Goal: Communication & Community: Answer question/provide support

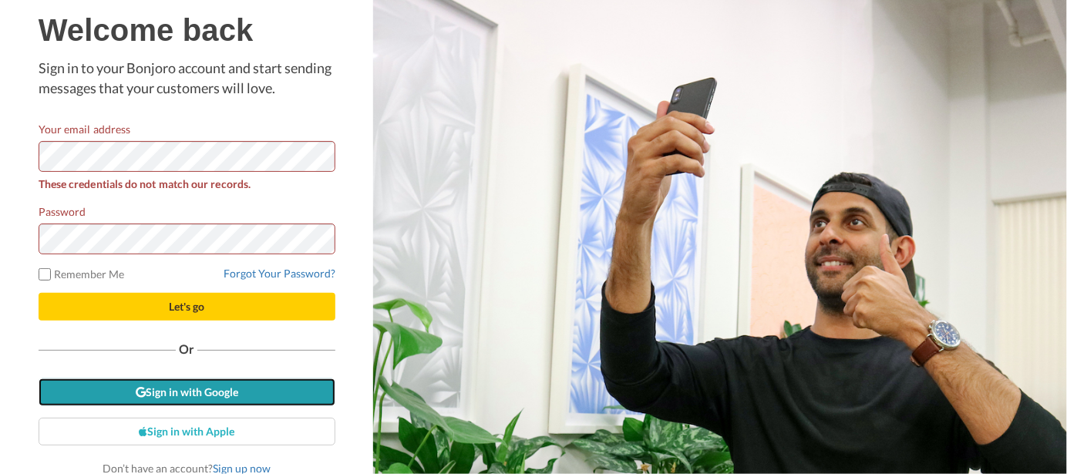
click at [200, 391] on link "Sign in with Google" at bounding box center [187, 392] width 297 height 28
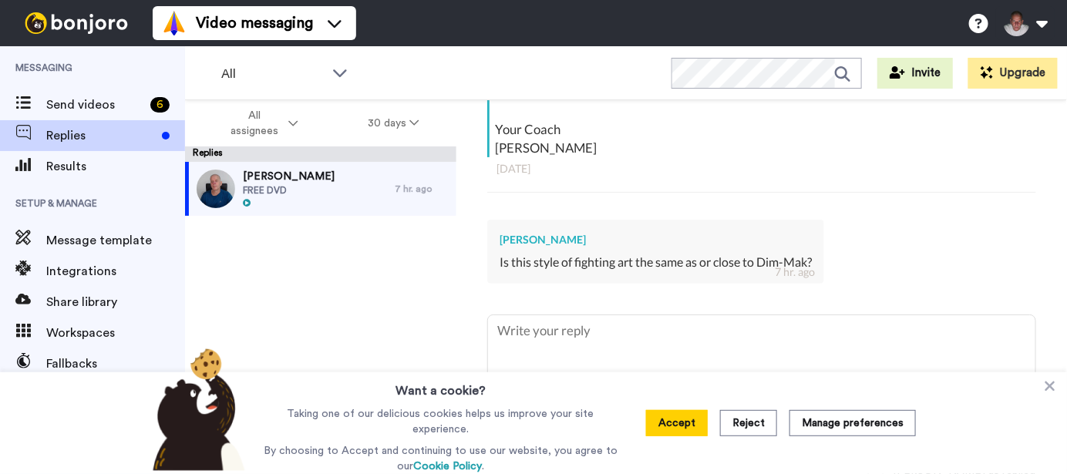
scroll to position [377, 0]
click at [681, 426] on button "Accept" at bounding box center [677, 423] width 62 height 26
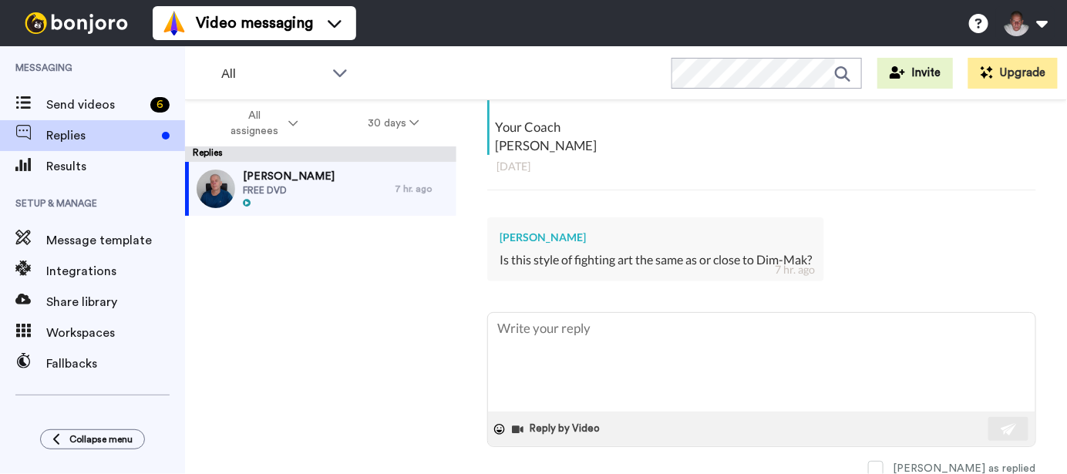
type textarea "x"
click at [737, 361] on textarea at bounding box center [761, 362] width 547 height 99
type textarea "y"
type textarea "x"
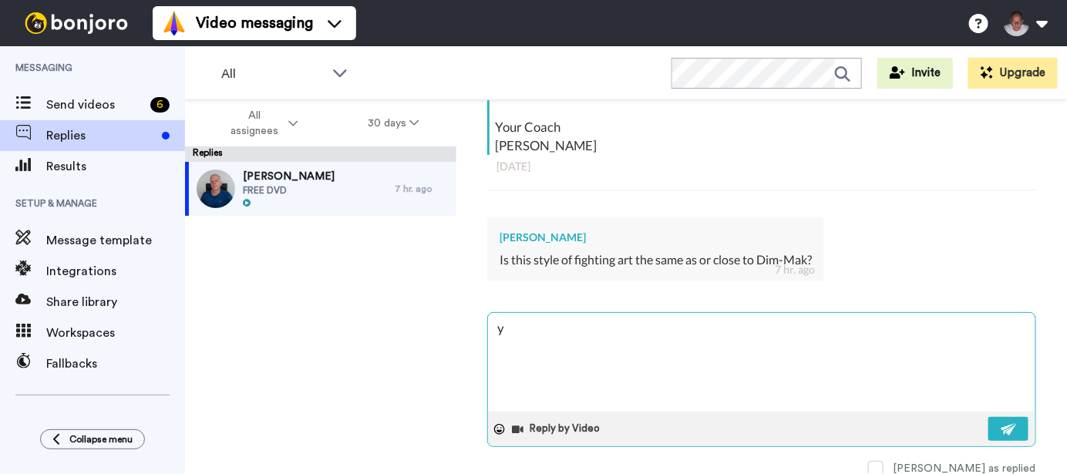
type textarea "ye"
type textarea "x"
type textarea "yes"
type textarea "x"
type textarea "yes"
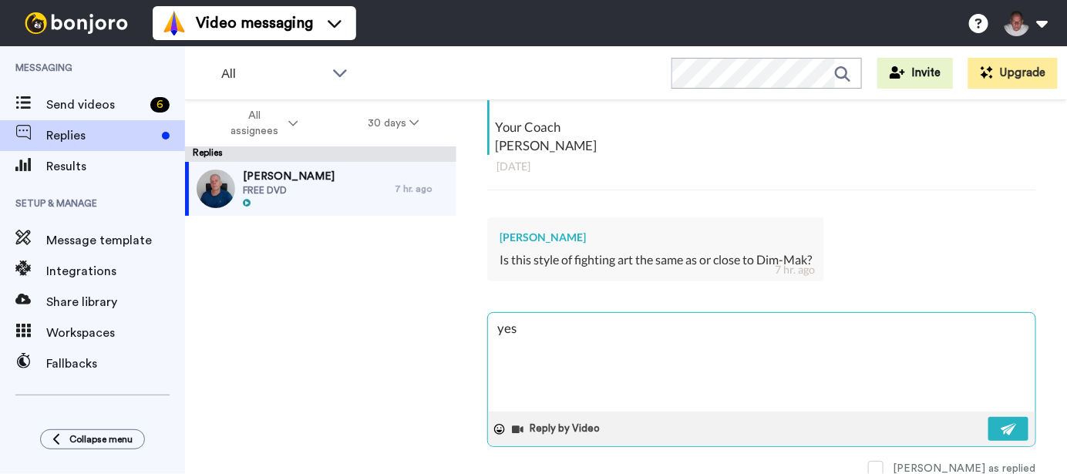
type textarea "x"
type textarea "yes a"
type textarea "x"
type textarea "yes an"
type textarea "x"
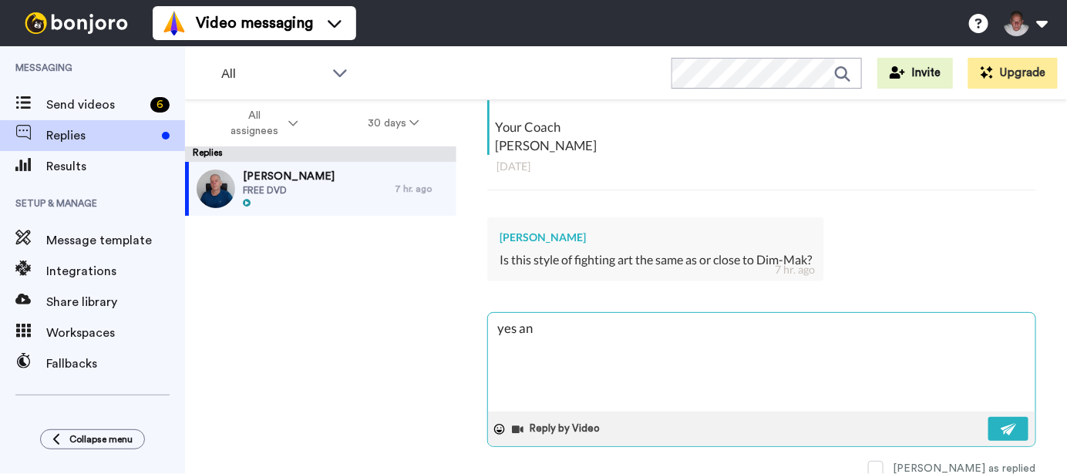
type textarea "yes and"
type textarea "x"
type textarea "yes and"
type textarea "x"
type textarea "yes and n"
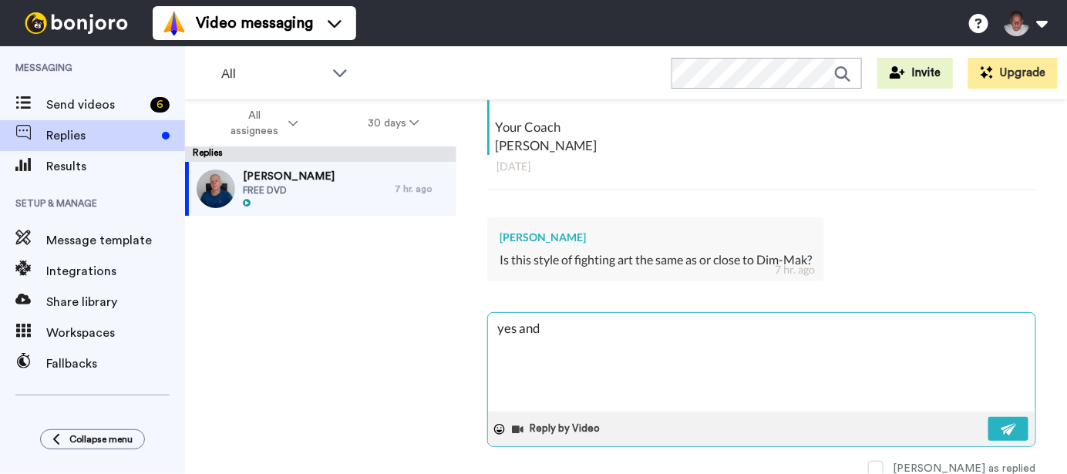
type textarea "x"
type textarea "yes and no"
type textarea "x"
type textarea "yes and no"
type textarea "x"
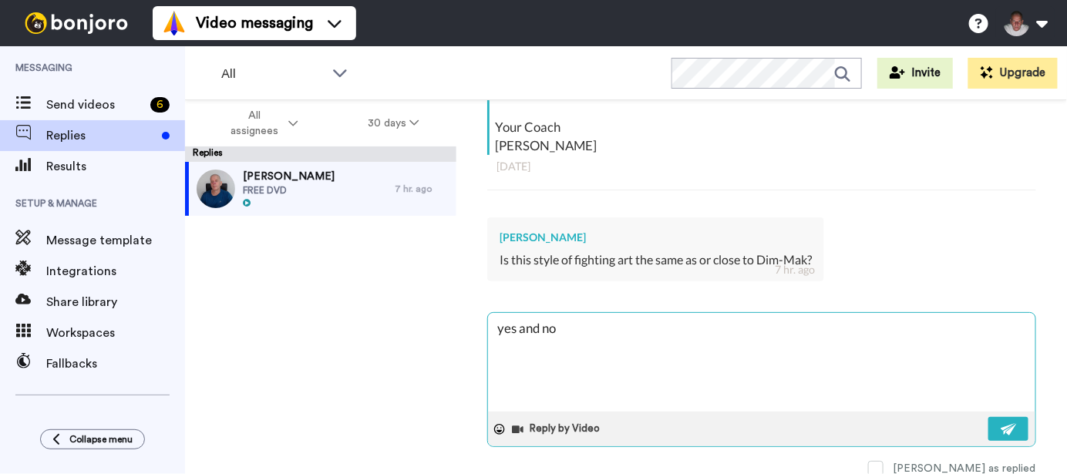
type textarea "yes and no -"
type textarea "x"
type textarea "yes and no -"
type textarea "x"
type textarea "yes and no - s"
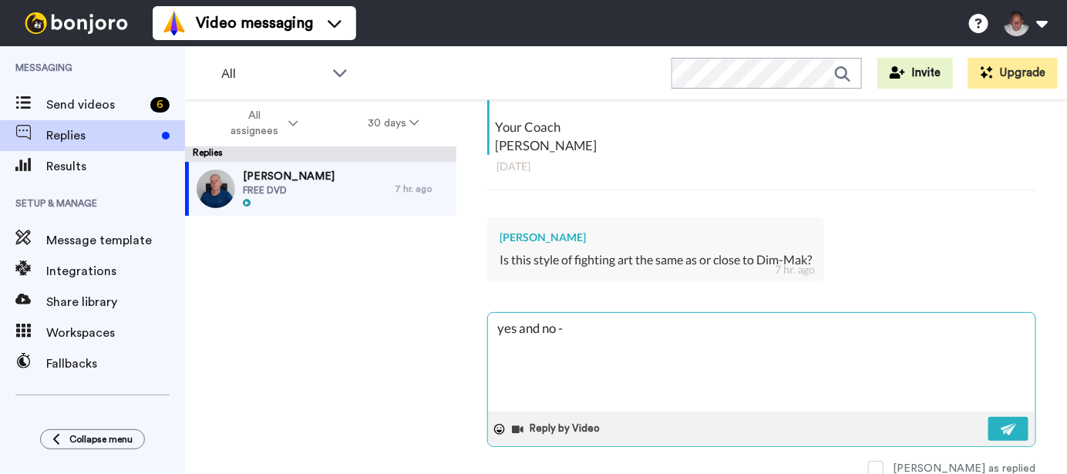
type textarea "x"
type textarea "yes and no - sa"
type textarea "x"
type textarea "yes and no - sam"
type textarea "x"
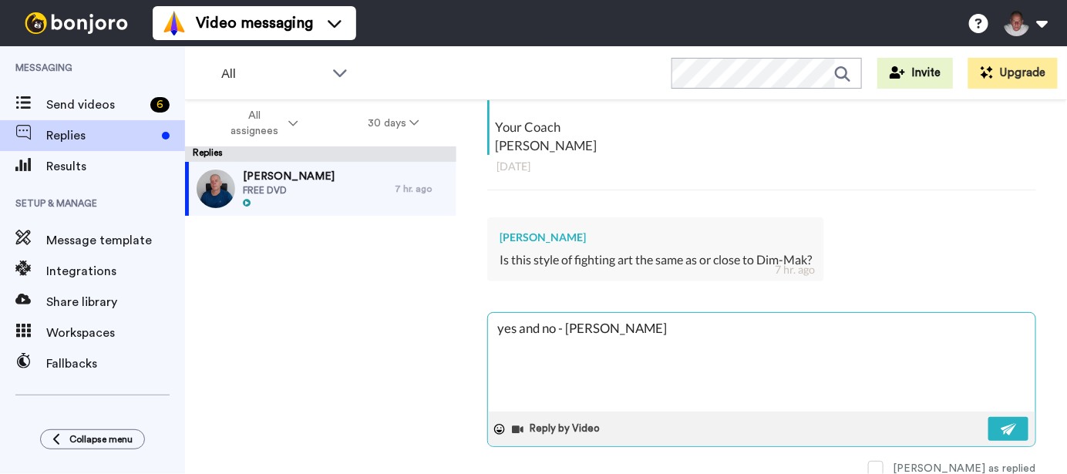
type textarea "yes and no - same"
type textarea "x"
type textarea "yes and no - same"
type textarea "x"
type textarea "yes and no - same p"
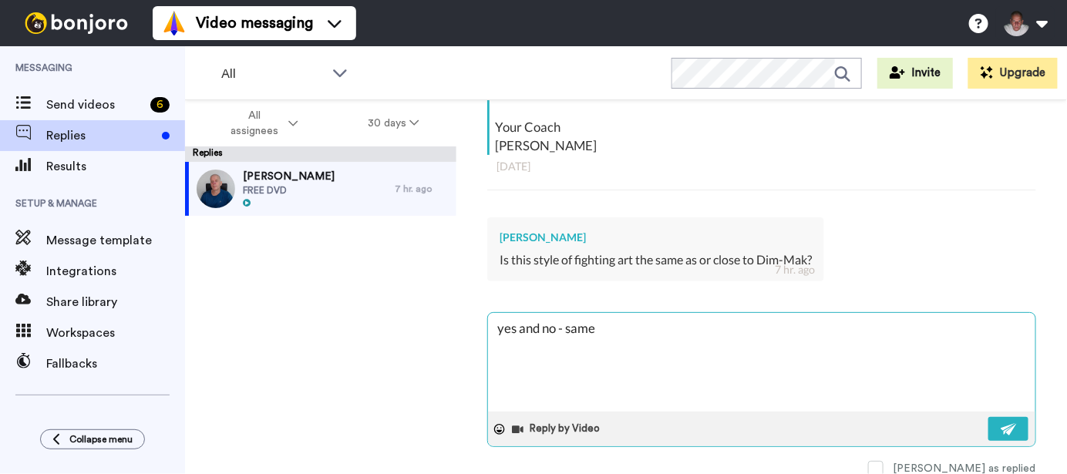
type textarea "x"
type textarea "yes and no - same po"
type textarea "x"
type textarea "yes and no - same poi"
type textarea "x"
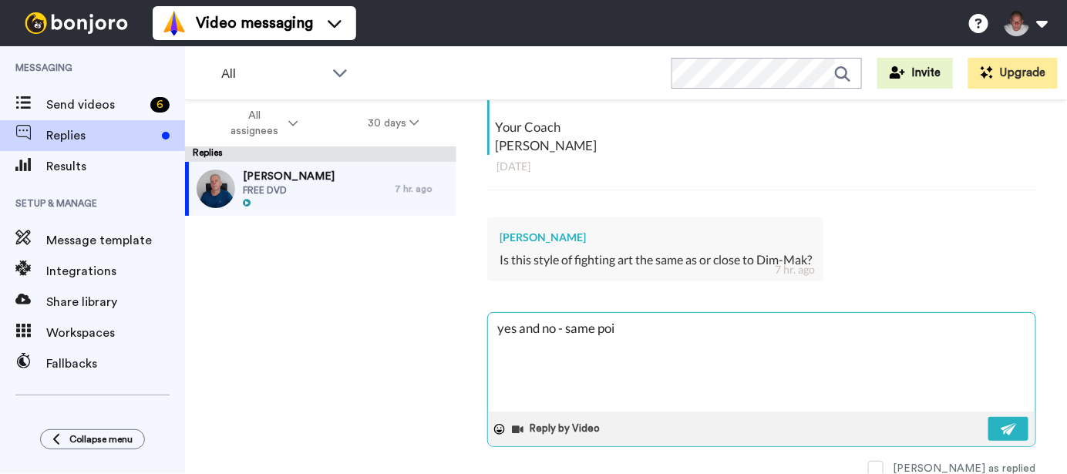
type textarea "yes and no - same poin"
type textarea "x"
type textarea "yes and no - same point"
type textarea "x"
type textarea "yes and no - same points"
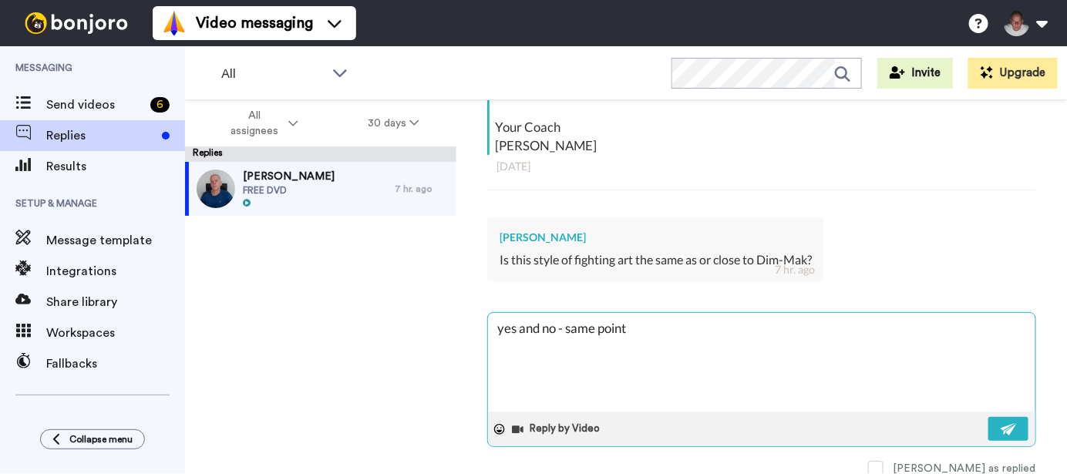
type textarea "x"
type textarea "yes and no - same points"
type textarea "x"
type textarea "yes and no - same points u"
type textarea "x"
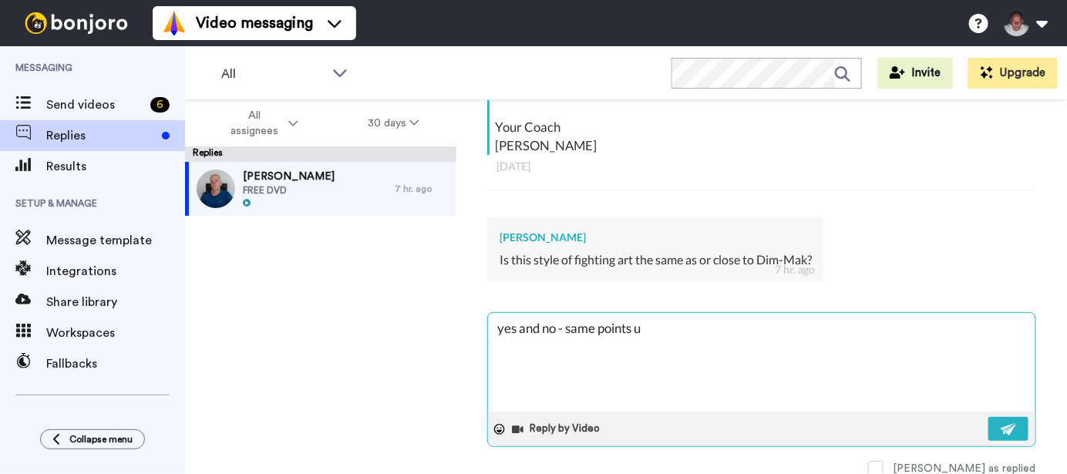
type textarea "yes and no - same points us"
type textarea "x"
type textarea "yes and no - same points use"
type textarea "x"
type textarea "yes and no - same points used"
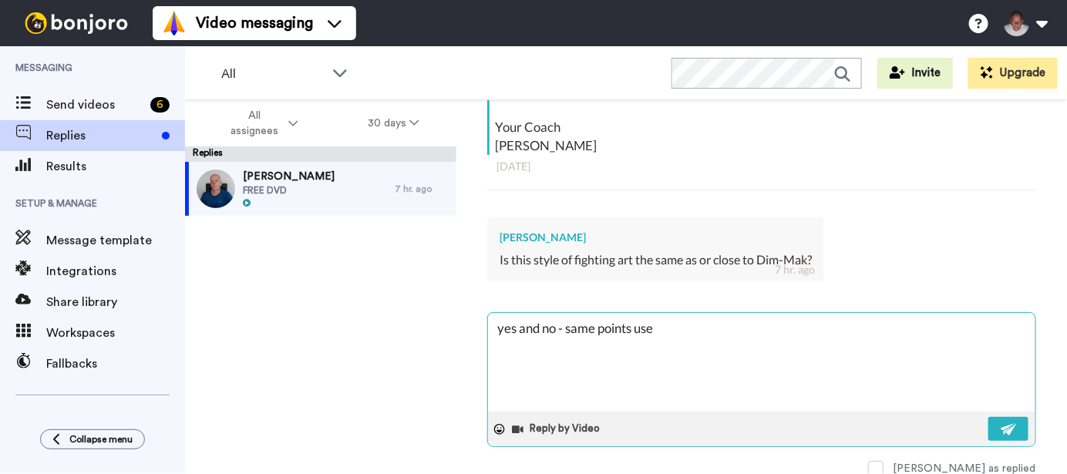
type textarea "x"
type textarea "yes and no - same points used"
type textarea "x"
type textarea "yes and no - same points used -"
type textarea "x"
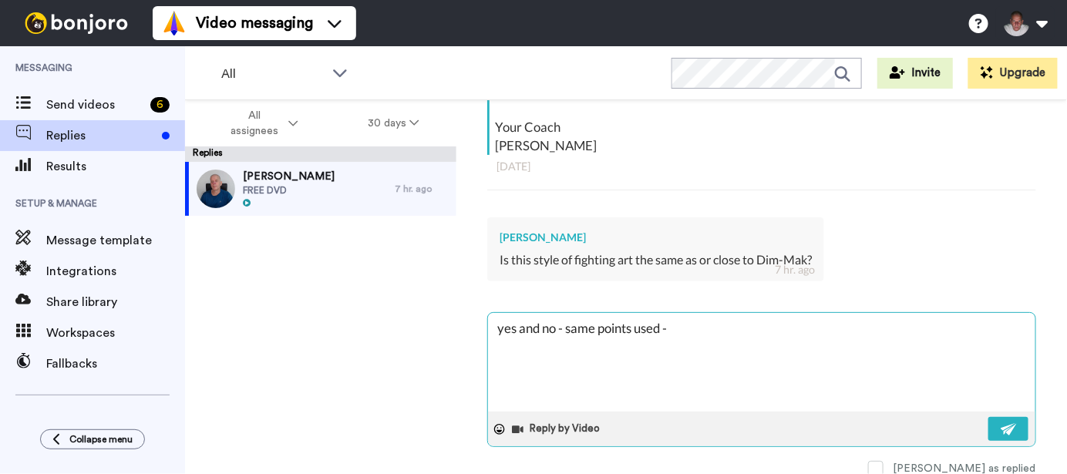
type textarea "yes and no - same points used -"
type textarea "x"
type textarea "yes and no - same points used - b"
type textarea "x"
type textarea "yes and no - same points used - bu"
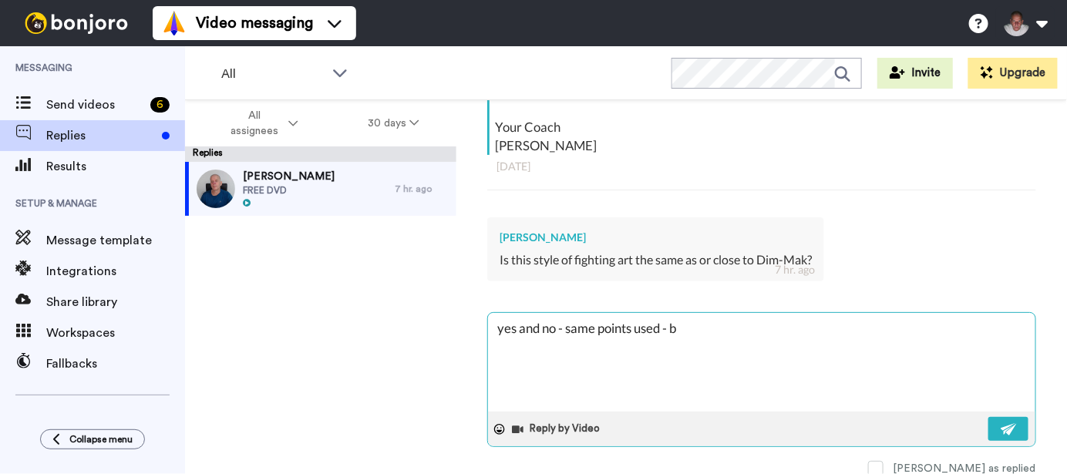
type textarea "x"
type textarea "yes and no - same points used - but"
type textarea "x"
type textarea "yes and no - same points used - but"
type textarea "x"
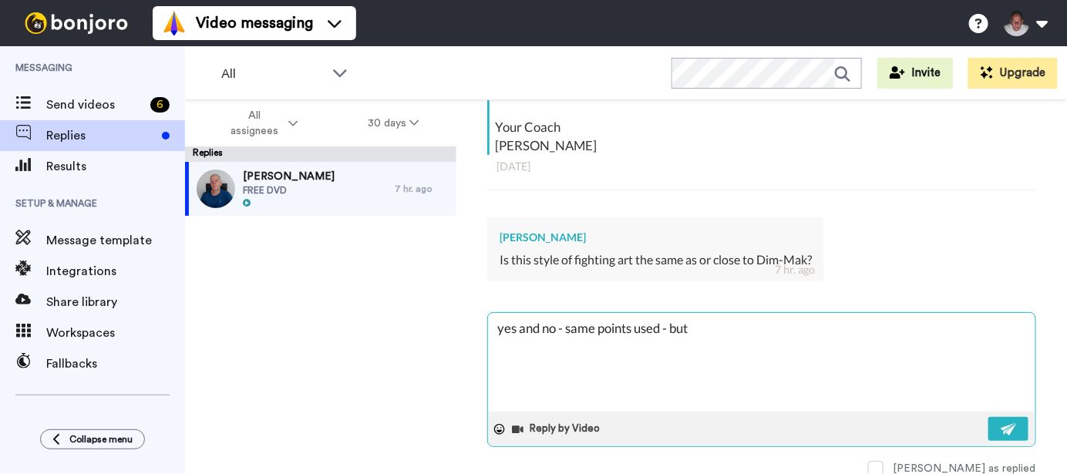
type textarea "yes and no - same points used - but i"
type textarea "x"
type textarea "yes and no - same points used - but in"
type textarea "x"
type textarea "yes and no - same points used - but in"
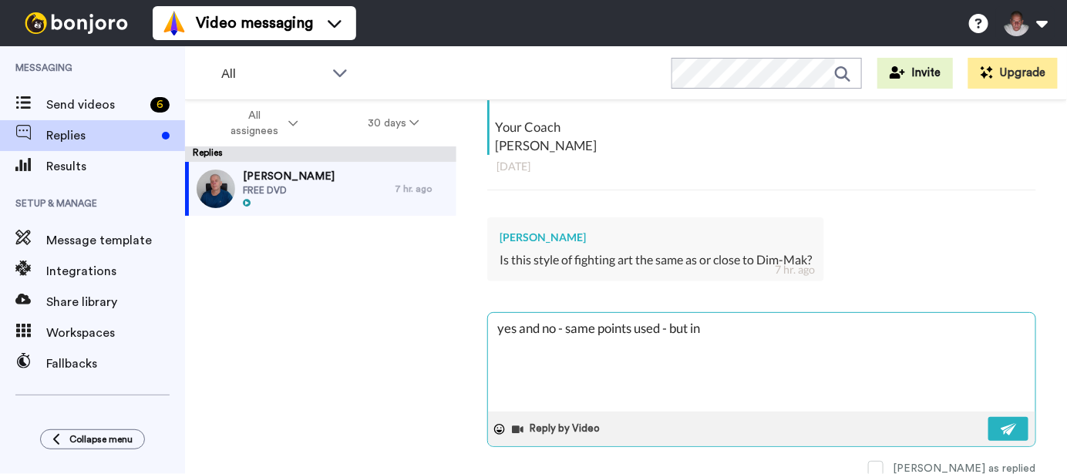
type textarea "x"
type textarea "yes and no - same points used - but in a"
type textarea "x"
type textarea "yes and no - same points used - but in a"
type textarea "x"
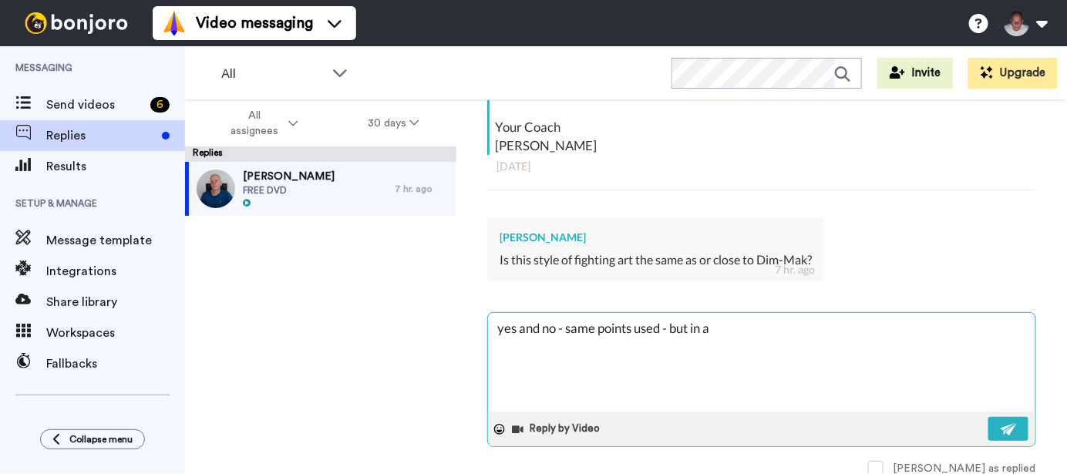
type textarea "yes and no - same points used - but in a c"
type textarea "x"
type textarea "yes and no - same points used - but in a co"
type textarea "x"
type textarea "yes and no - same points used - but in a com"
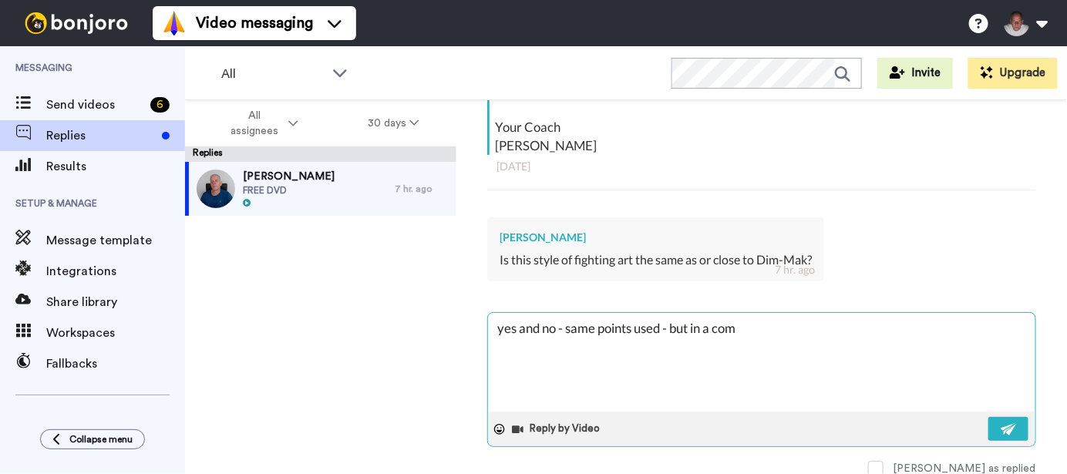
type textarea "x"
type textarea "yes and no - same points used - but in a comp"
type textarea "x"
type textarea "yes and no - same points used - but in a compl"
type textarea "x"
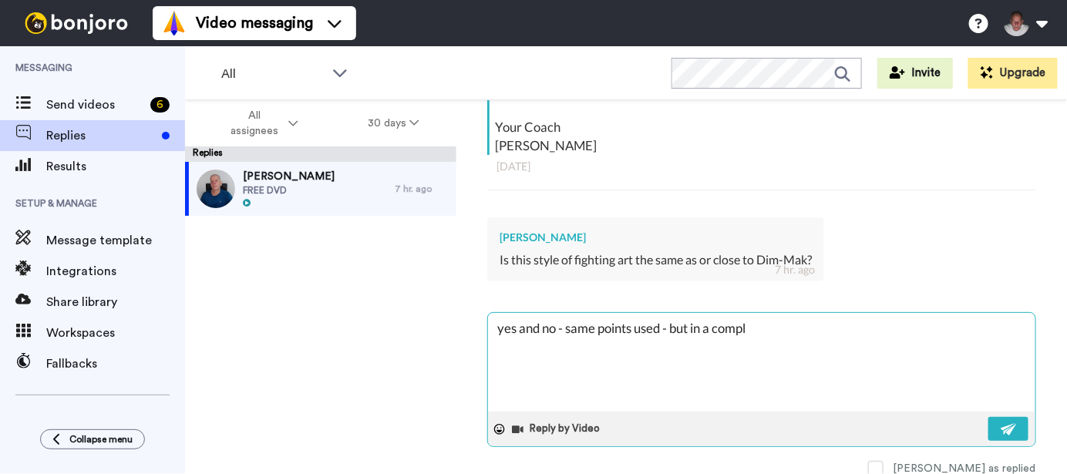
type textarea "yes and no - same points used - but in a comple"
type textarea "x"
type textarea "yes and no - same points used - but in a complet"
type textarea "x"
type textarea "yes and no - same points used - but in a complete"
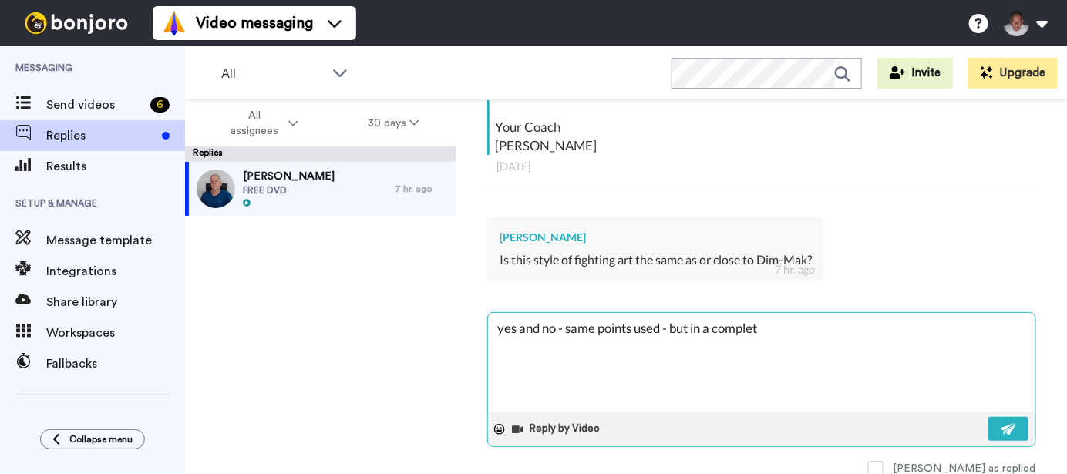
type textarea "x"
type textarea "yes and no - same points used - but in a completel"
type textarea "x"
type textarea "yes and no - same points used - but in a completely"
type textarea "x"
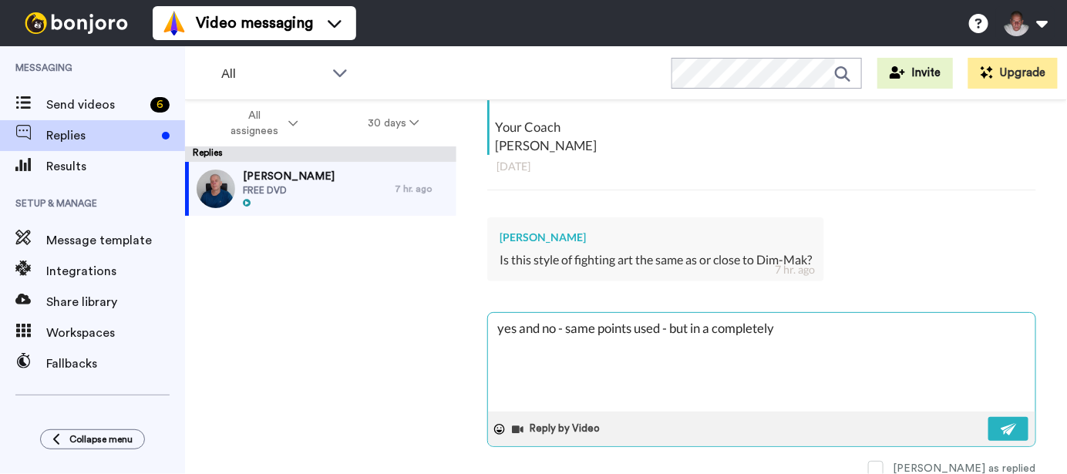
type textarea "yes and no - same points used - but in a completely"
type textarea "x"
type textarea "yes and no - same points used - but in a completely d"
type textarea "x"
type textarea "yes and no - same points used - but in a completely di"
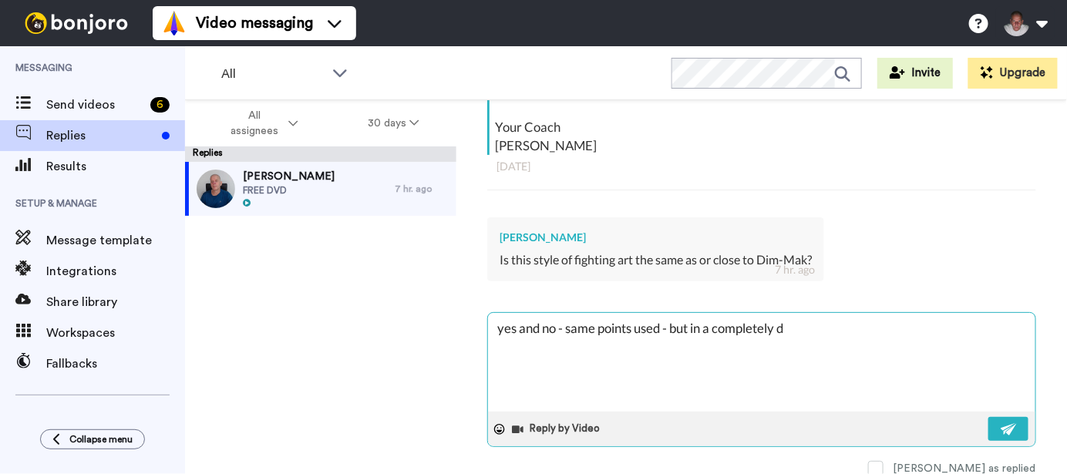
type textarea "x"
type textarea "yes and no - same points used - but in a completely dif"
type textarea "x"
type textarea "yes and no - same points used - but in a completely diff"
type textarea "x"
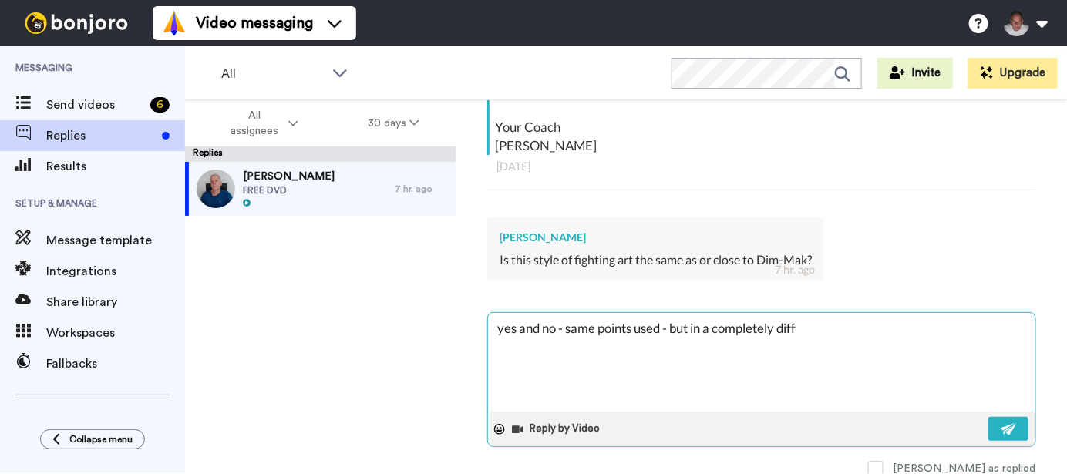
type textarea "yes and no - same points used - but in a completely diffe"
type textarea "x"
type textarea "yes and no - same points used - but in a completely differ"
type textarea "x"
type textarea "yes and no - same points used - but in a completely differe"
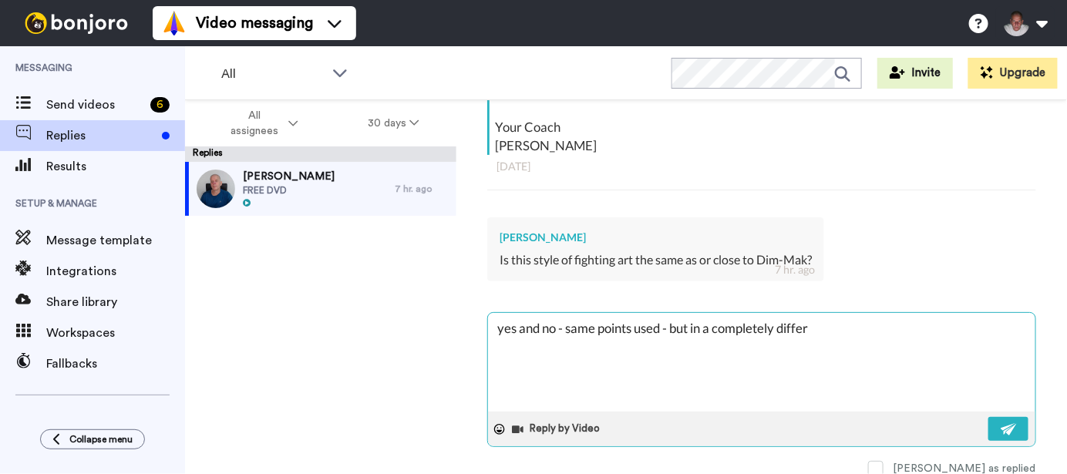
type textarea "x"
type textarea "yes and no - same points used - but in a completely differen"
type textarea "x"
type textarea "yes and no - same points used - but in a completely different"
type textarea "x"
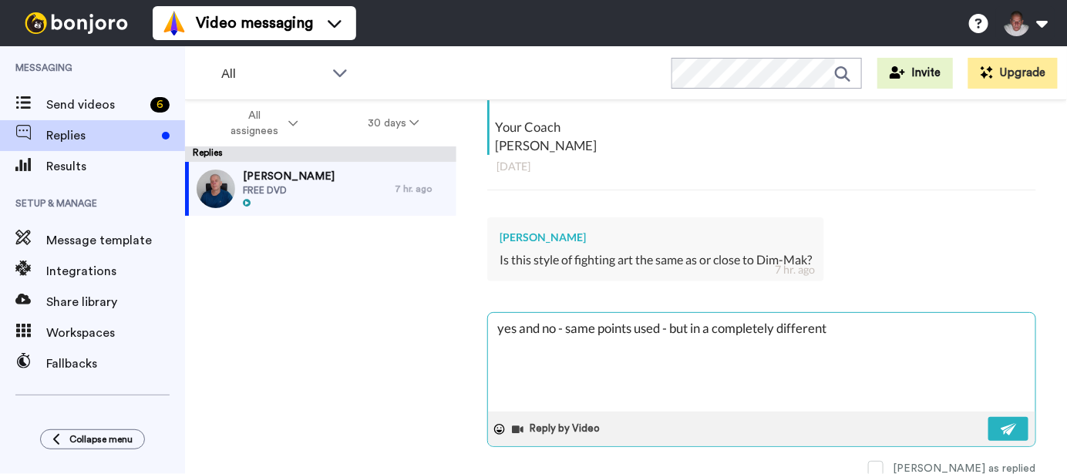
type textarea "yes and no - same points used - but in a completely different"
type textarea "x"
type textarea "yes and no - same points used - but in a completely different a"
type textarea "x"
type textarea "yes and no - same points used - but in a completely different an"
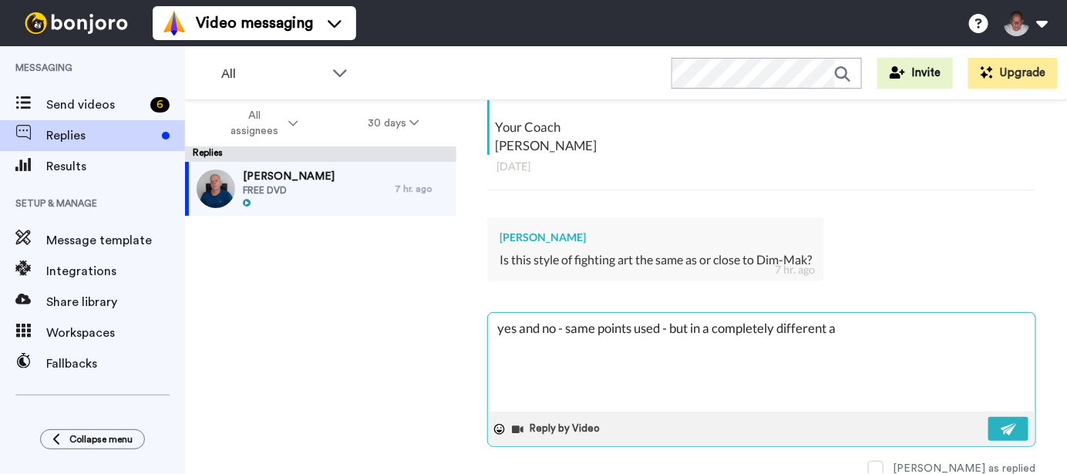
type textarea "x"
type textarea "yes and no - same points used - but in a completely different and"
type textarea "x"
type textarea "yes and no - same points used - but in a completely different and"
type textarea "x"
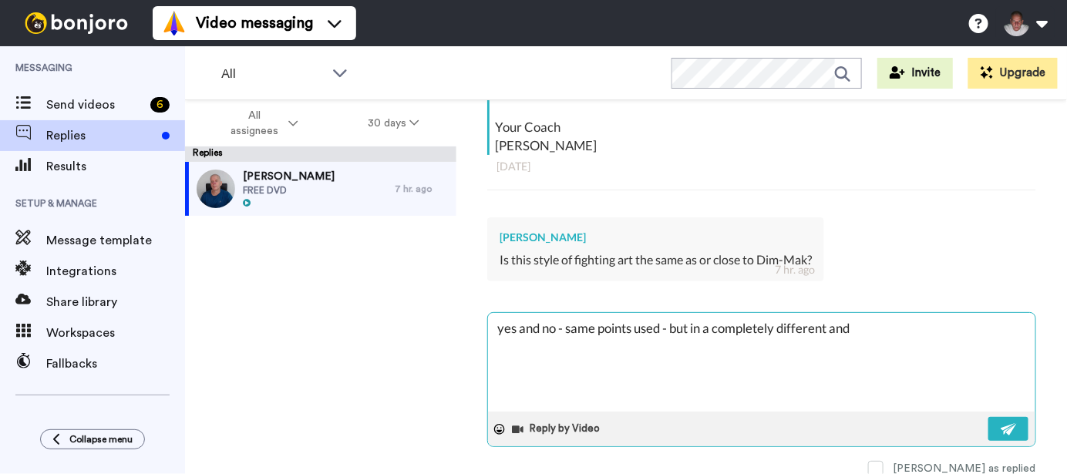
type textarea "yes and no - same points used - but in a completely different and m"
type textarea "x"
type textarea "yes and no - same points used - but in a completely different and mo"
type textarea "x"
type textarea "yes and no - same points used - but in a completely different and mor"
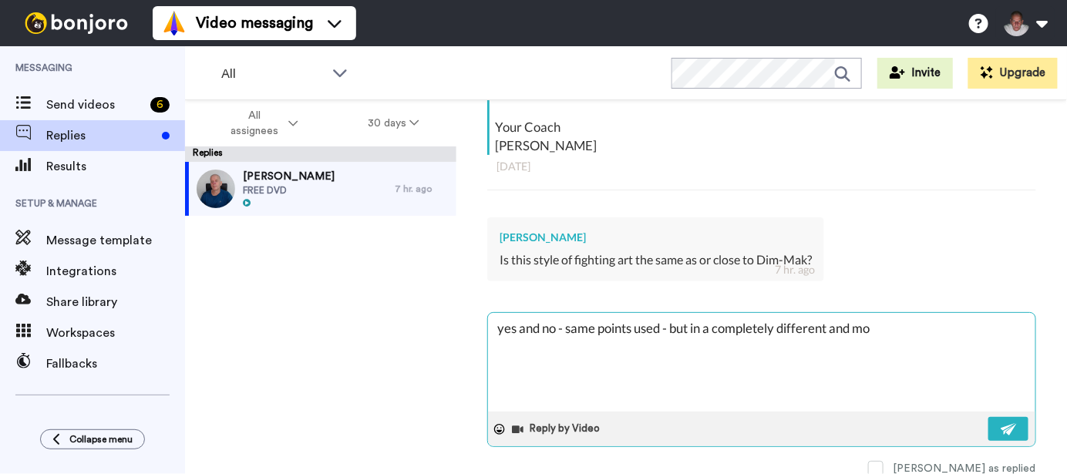
type textarea "x"
type textarea "yes and no - same points used - but in a completely different and more"
type textarea "x"
type textarea "yes and no - same points used - but in a completely different and more"
type textarea "x"
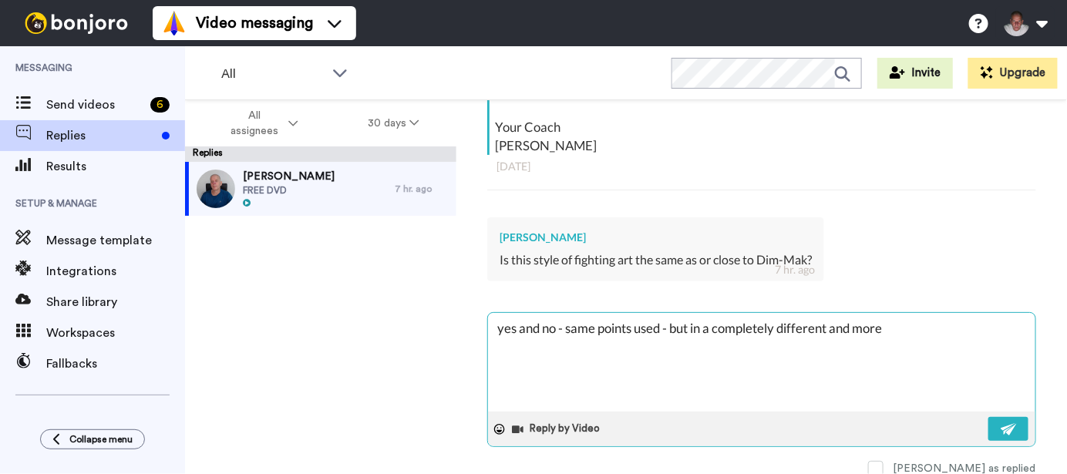
type textarea "yes and no - same points used - but in a completely different and more e"
type textarea "x"
type textarea "yes and no - same points used - but in a completely different and more ef"
type textarea "x"
type textarea "yes and no - same points used - but in a completely different and more eff"
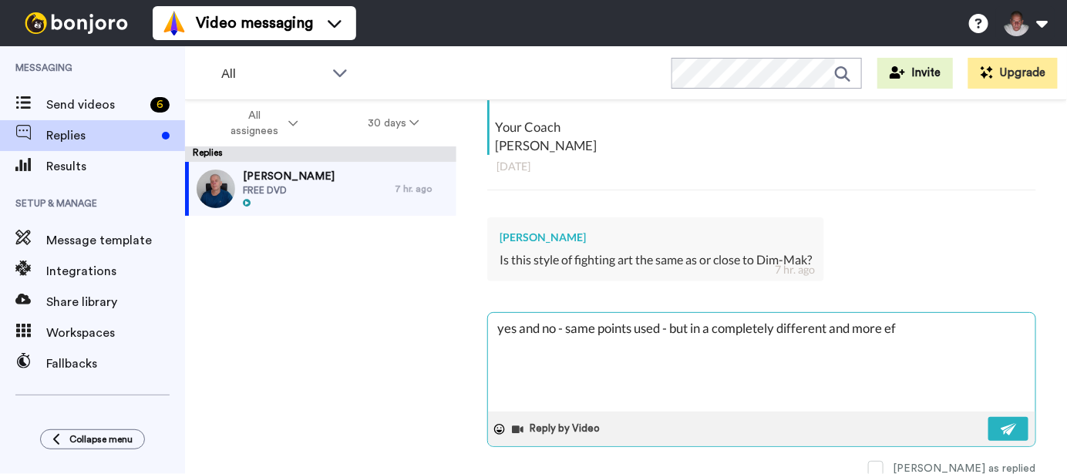
type textarea "x"
type textarea "yes and no - same points used - but in a completely different and more effi"
type textarea "x"
type textarea "yes and no - same points used - but in a completely different and more effic"
type textarea "x"
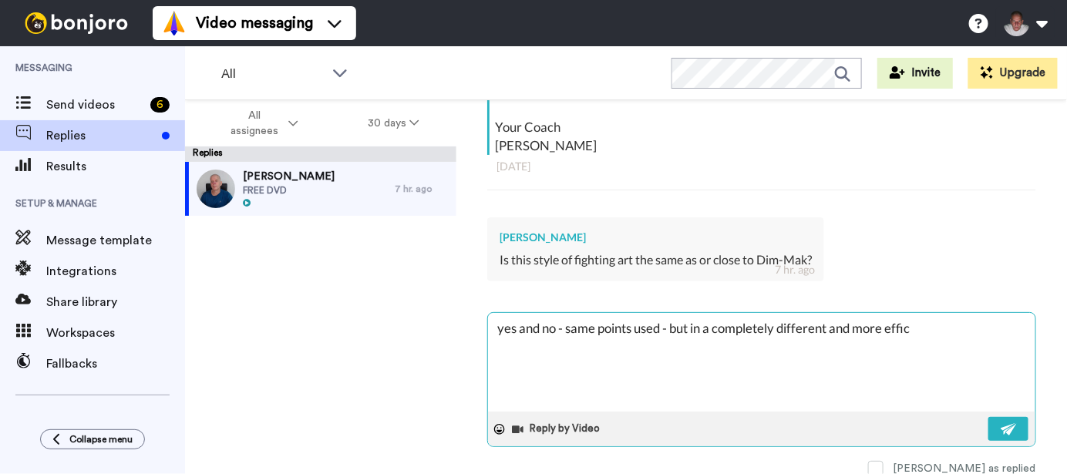
type textarea "yes and no - same points used - but in a completely different and more effici"
type textarea "x"
type textarea "yes and no - same points used - but in a completely different and more efficie"
type textarea "x"
type textarea "yes and no - same points used - but in a completely different and more efficien"
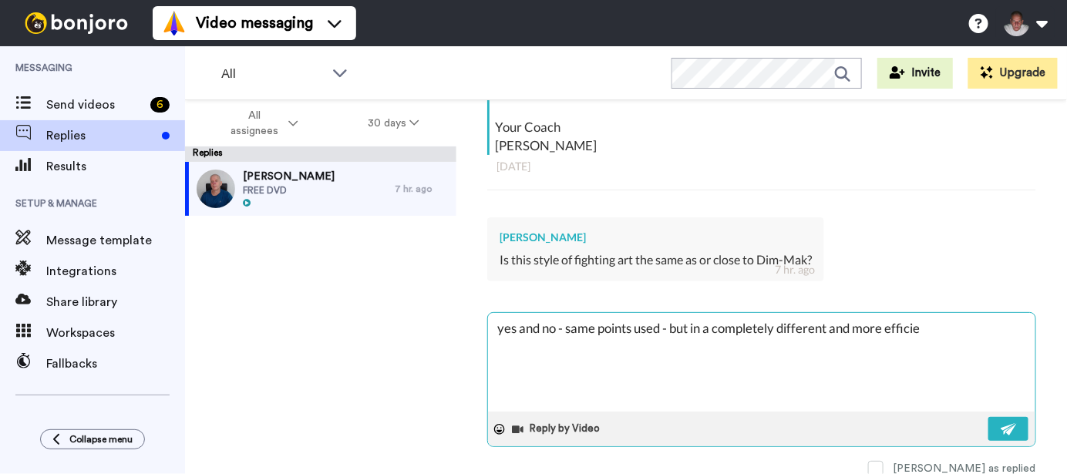
type textarea "x"
type textarea "yes and no - same points used - but in a completely different and more efficient"
type textarea "x"
type textarea "yes and no - same points used - but in a completely different and more efficient"
type textarea "x"
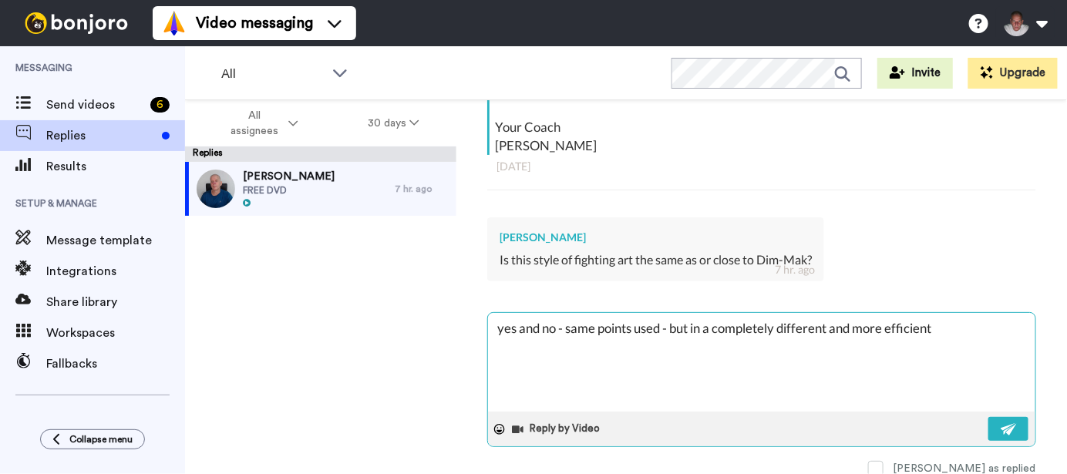
type textarea "yes and no - same points used - but in a completely different and more efficien…"
type textarea "x"
type textarea "yes and no - same points used - but in a completely different and more efficien…"
type textarea "x"
type textarea "yes and no - same points used - but in a completely different and more efficien…"
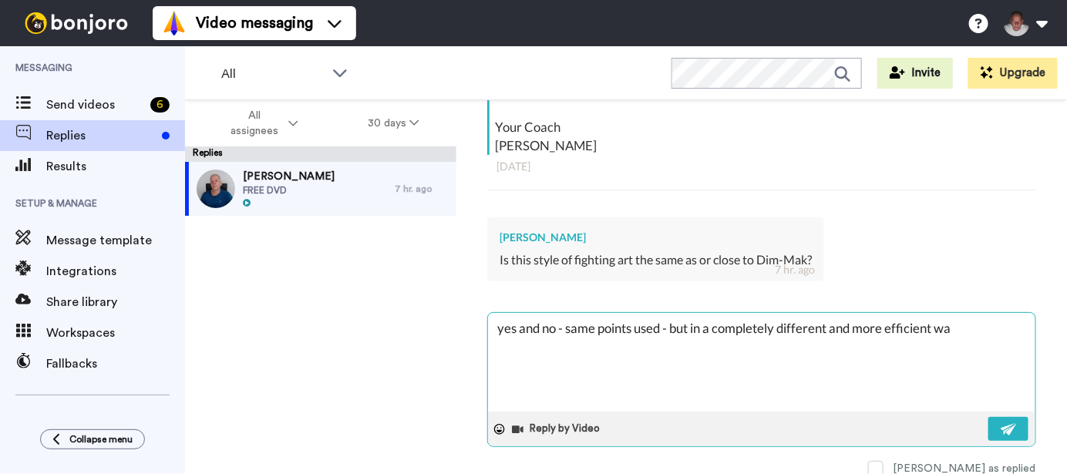
type textarea "x"
type textarea "yes and no - same points used - but in a completely different and more efficien…"
click at [1000, 430] on img at bounding box center [1008, 429] width 17 height 12
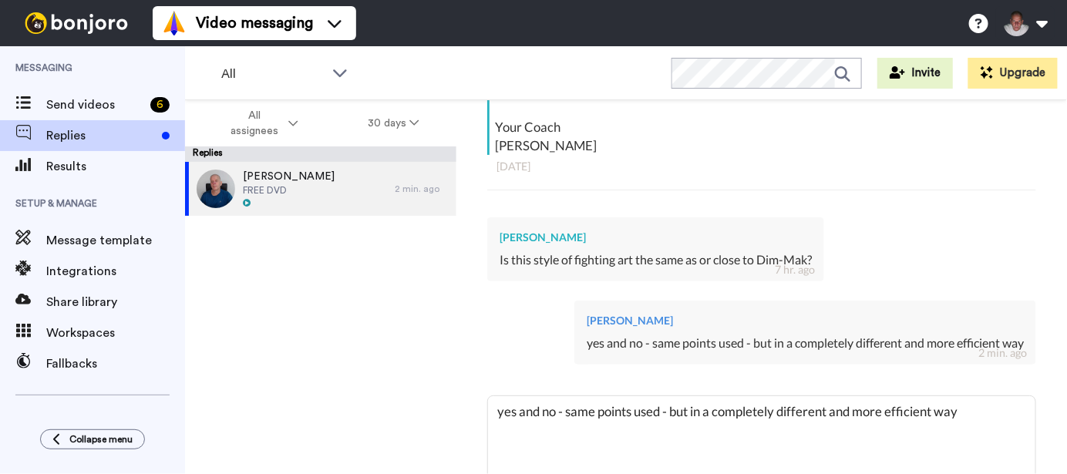
type textarea "x"
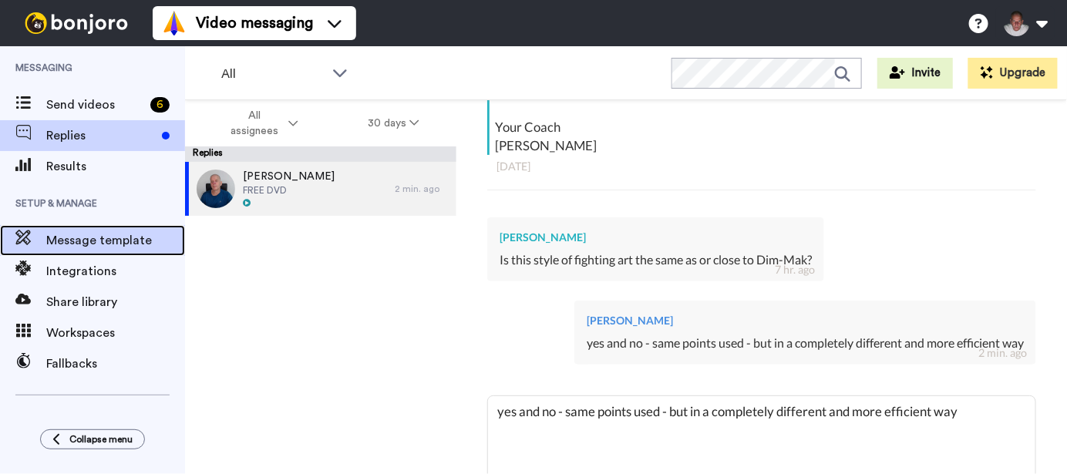
click at [115, 246] on span "Message template" at bounding box center [115, 240] width 139 height 18
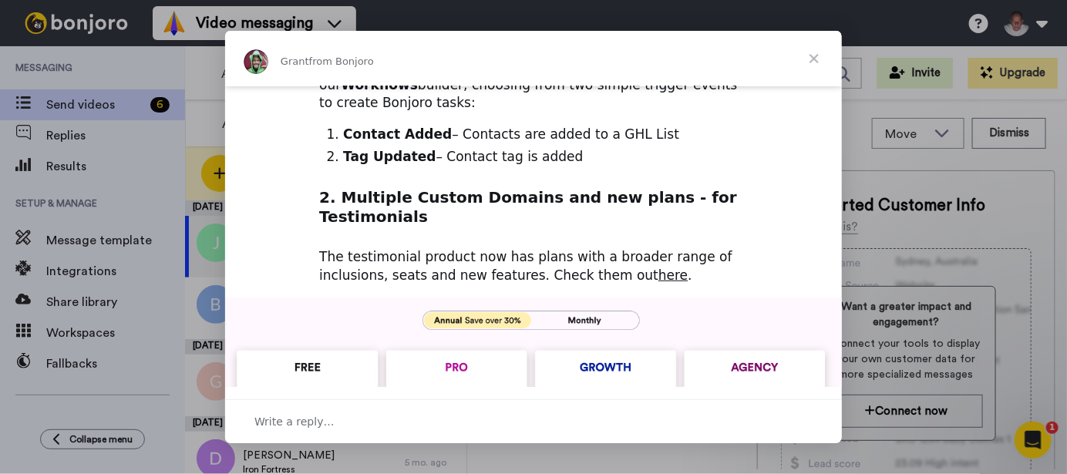
scroll to position [360, 0]
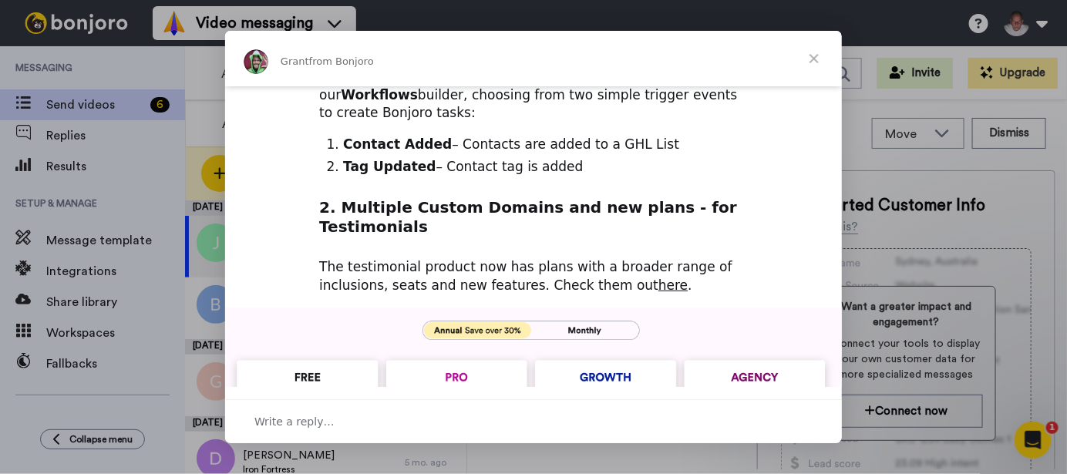
click at [584, 307] on img "Intercom messenger" at bounding box center [533, 467] width 616 height 321
click at [573, 307] on img "Intercom messenger" at bounding box center [533, 467] width 616 height 321
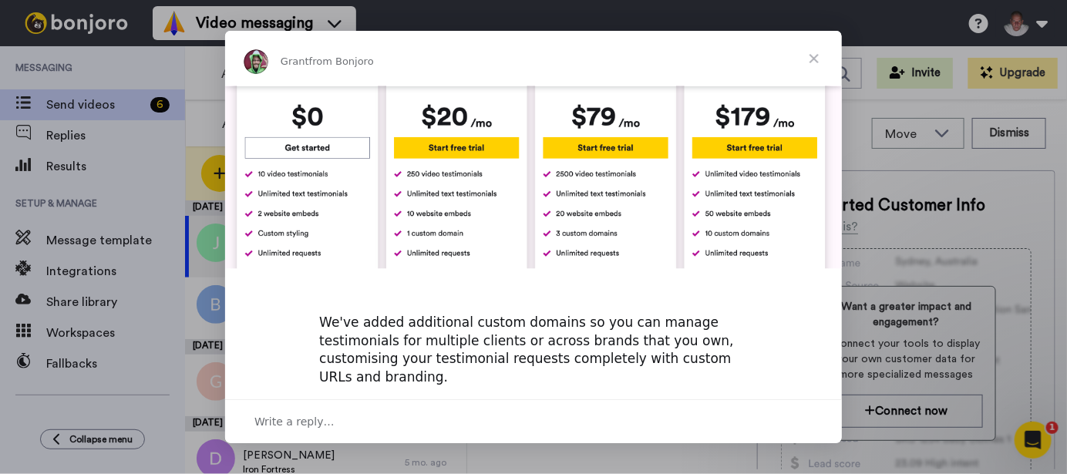
scroll to position [775, 0]
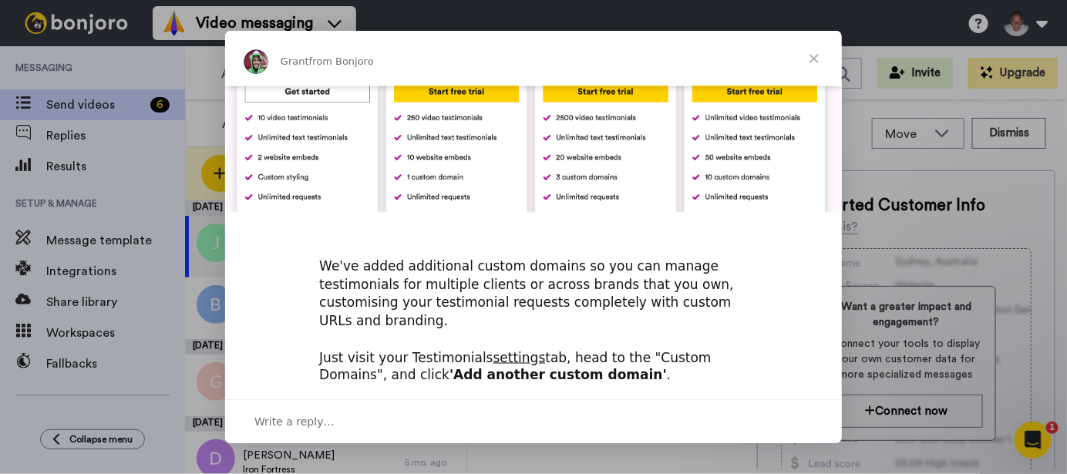
click at [817, 55] on span "Close" at bounding box center [813, 58] width 55 height 55
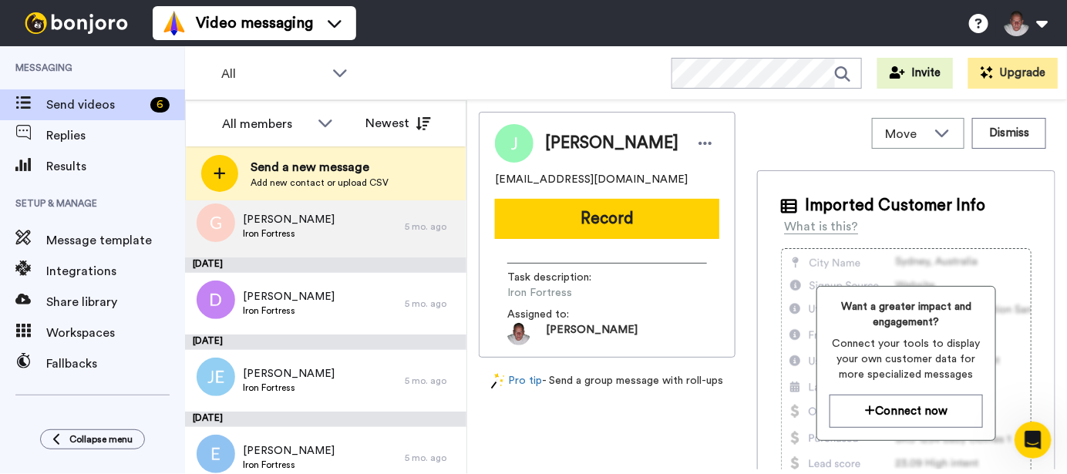
scroll to position [173, 0]
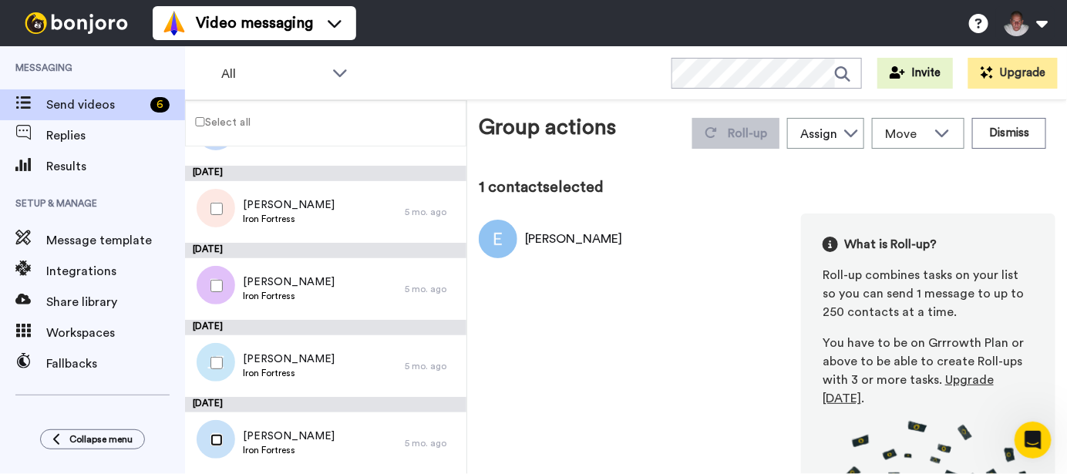
scroll to position [119, 0]
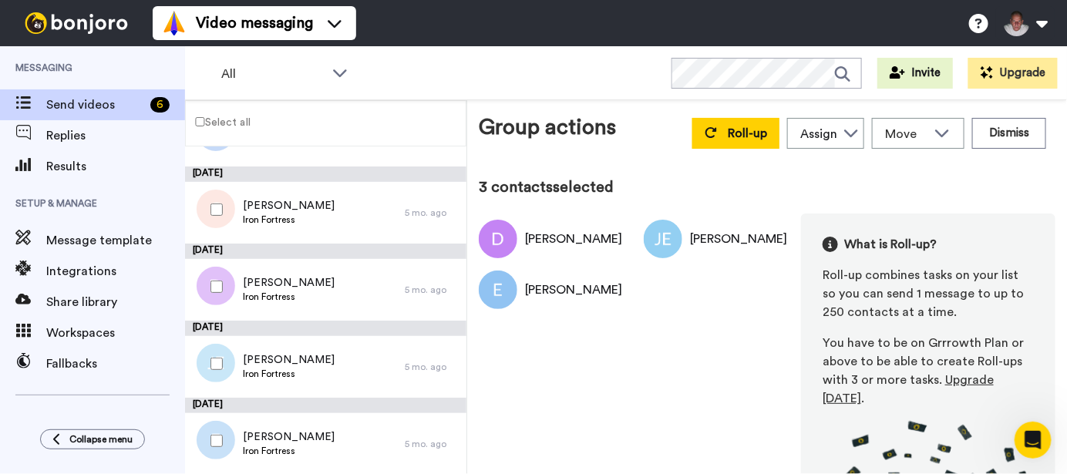
click at [220, 200] on div at bounding box center [213, 210] width 55 height 54
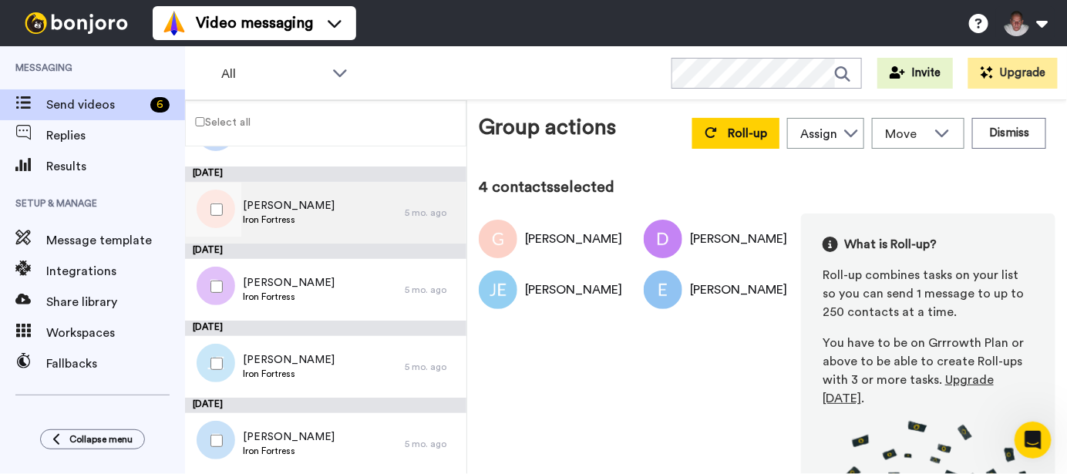
scroll to position [0, 0]
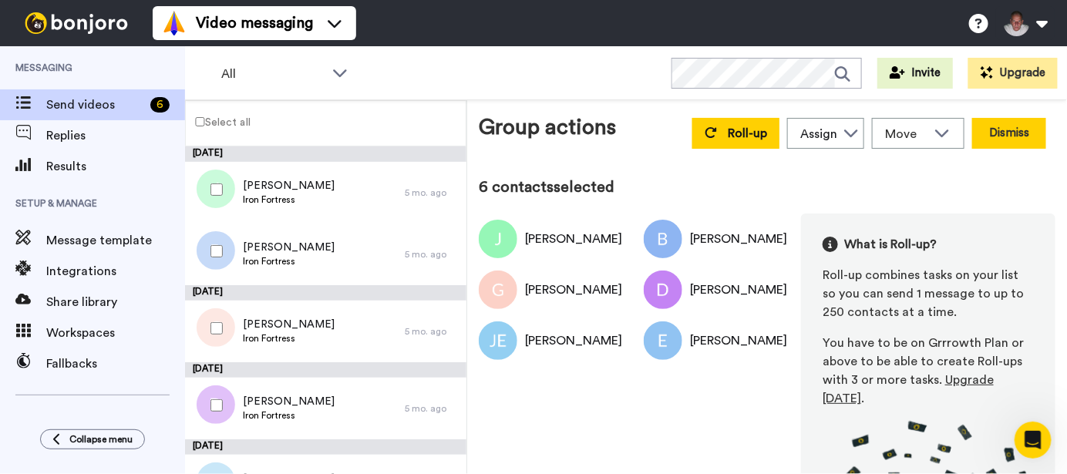
click at [992, 133] on button "Dismiss" at bounding box center [1009, 133] width 74 height 31
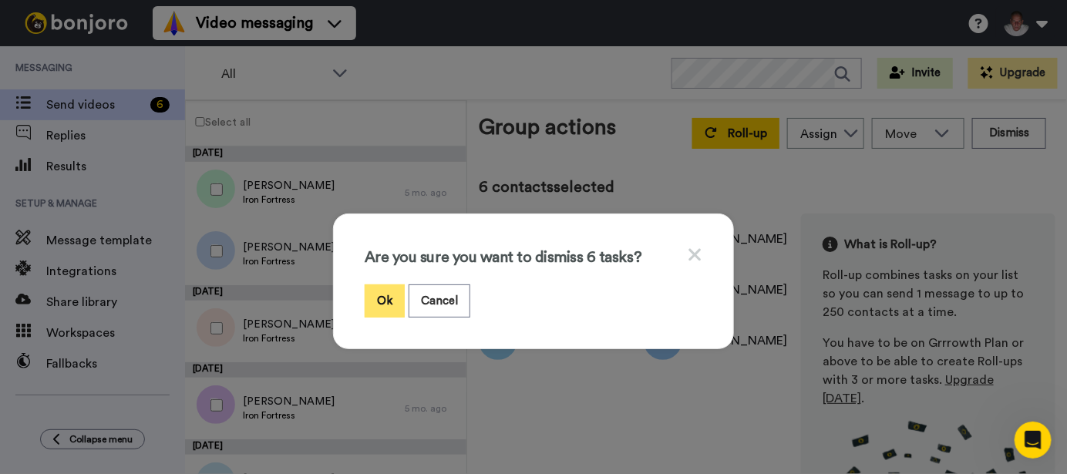
click at [377, 294] on button "Ok" at bounding box center [385, 300] width 40 height 33
